Goal: Check status

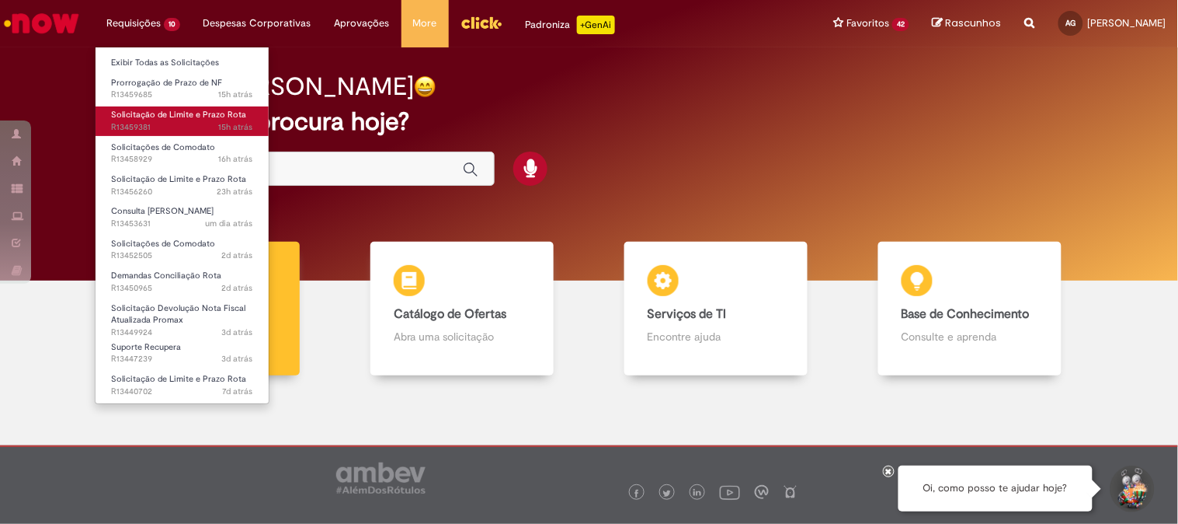
click at [168, 123] on span "15h atrás 15 horas atrás R13459381" at bounding box center [182, 127] width 142 height 12
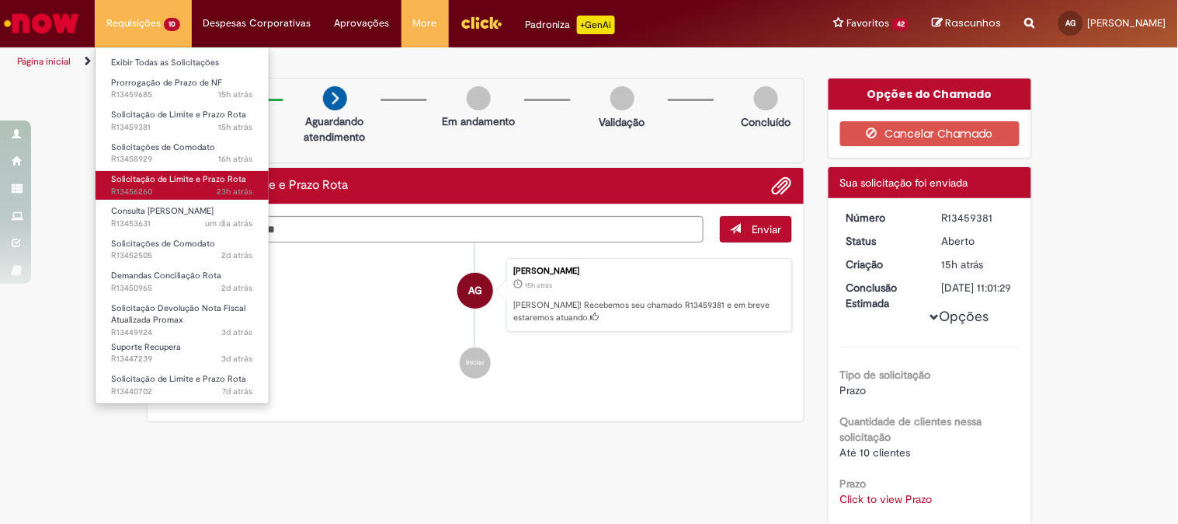
click at [171, 179] on span "Solicitação de Limite e Prazo Rota" at bounding box center [178, 179] width 135 height 12
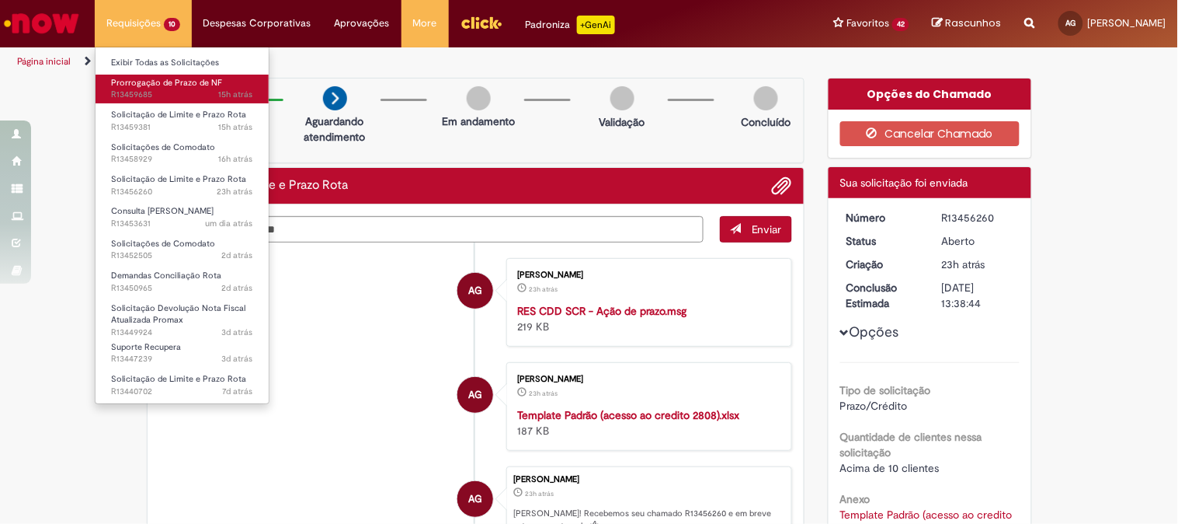
click at [169, 97] on span "15h atrás 15 horas atrás R13459685" at bounding box center [182, 95] width 142 height 12
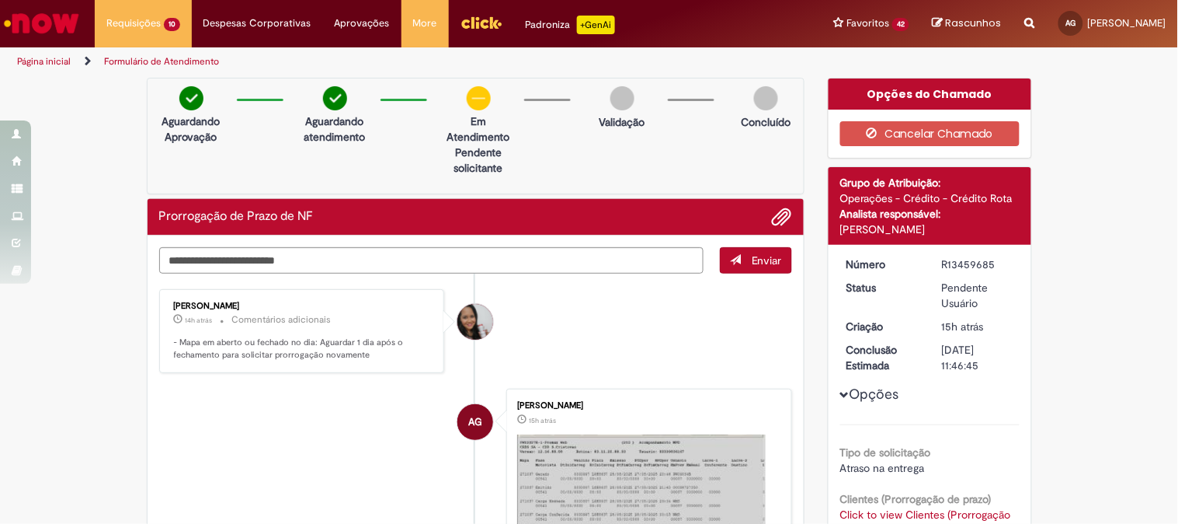
scroll to position [86, 0]
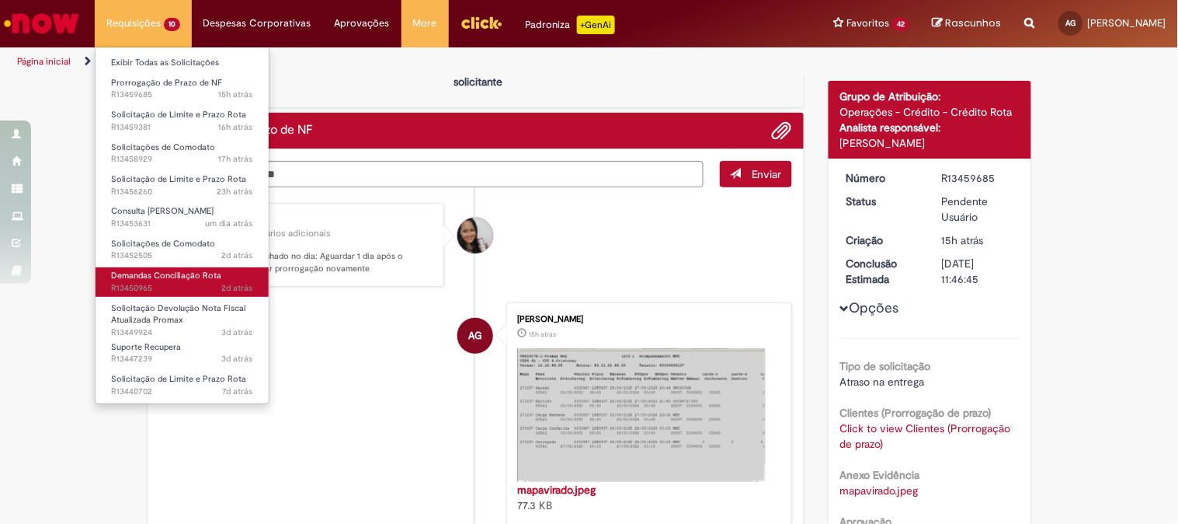
click at [163, 282] on span "2d atrás 2 dias atrás R13450965" at bounding box center [182, 288] width 142 height 12
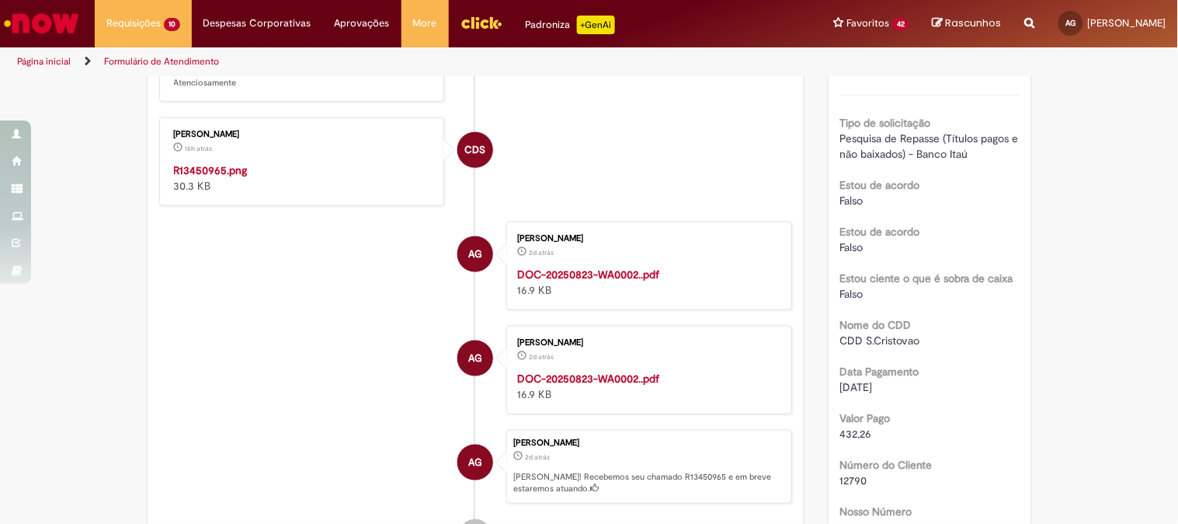
scroll to position [431, 0]
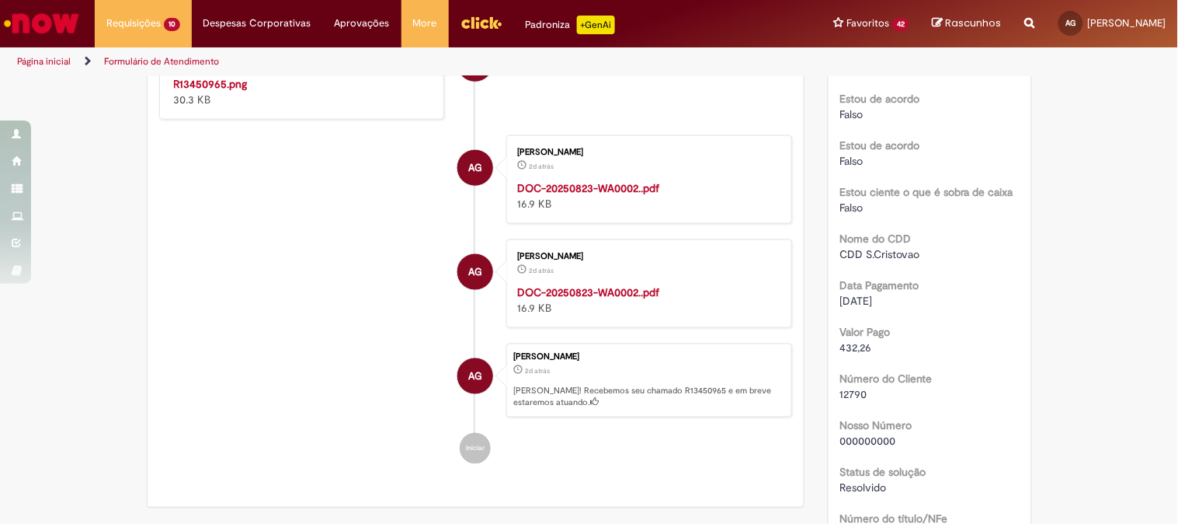
click at [850, 388] on span "12790" at bounding box center [853, 394] width 27 height 14
copy span "12790"
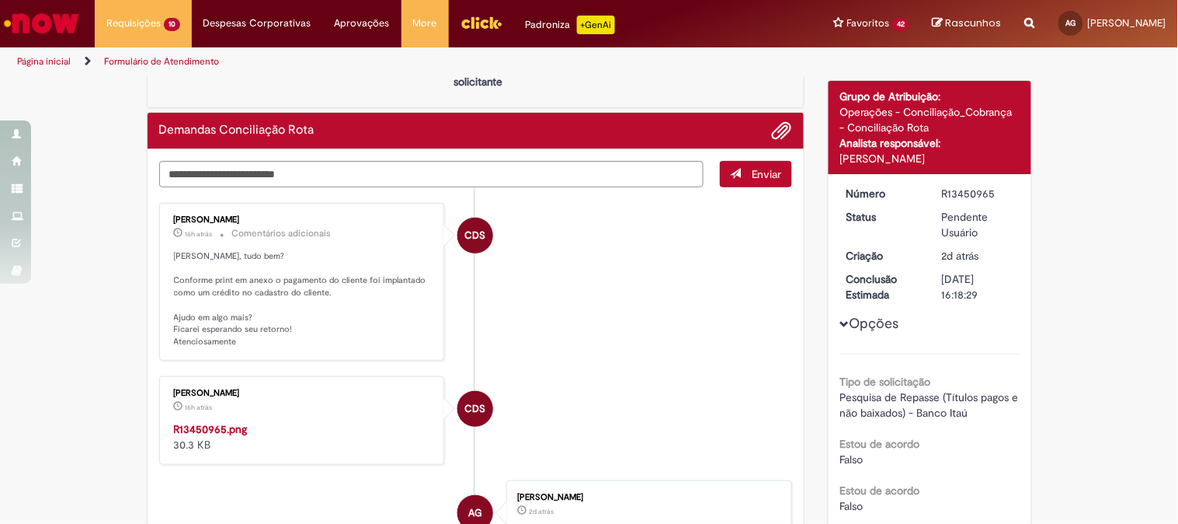
scroll to position [0, 0]
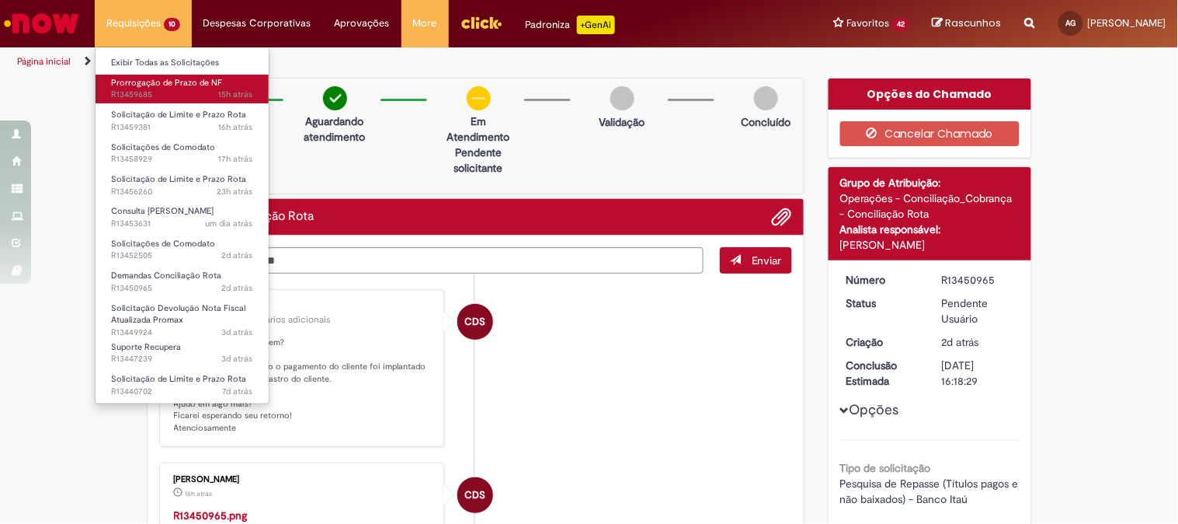
click at [190, 88] on link "Prorrogação de Prazo de NF 15h atrás 15 horas atrás R13459685" at bounding box center [182, 89] width 173 height 29
